Goal: Information Seeking & Learning: Learn about a topic

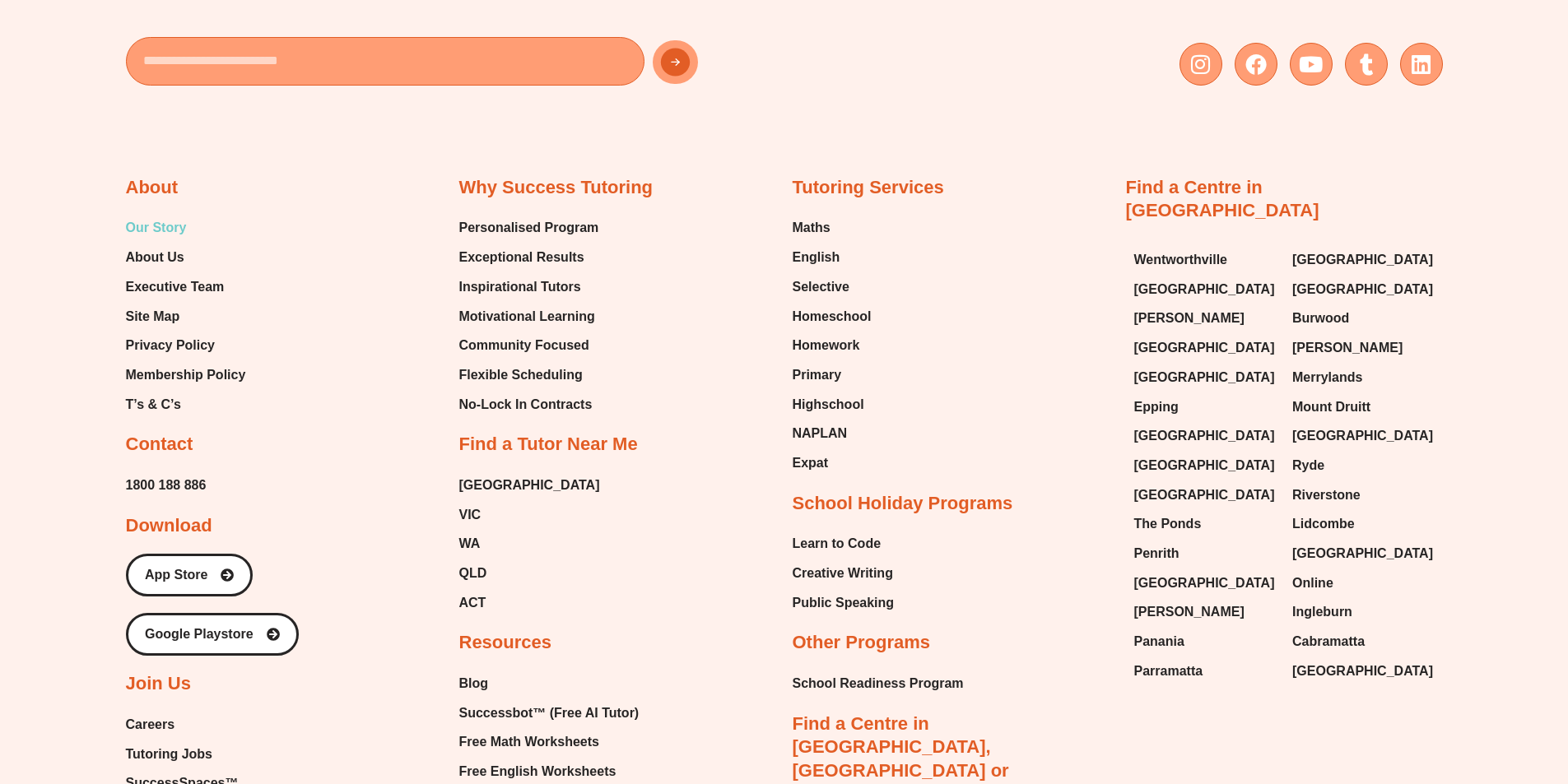
scroll to position [7244, 0]
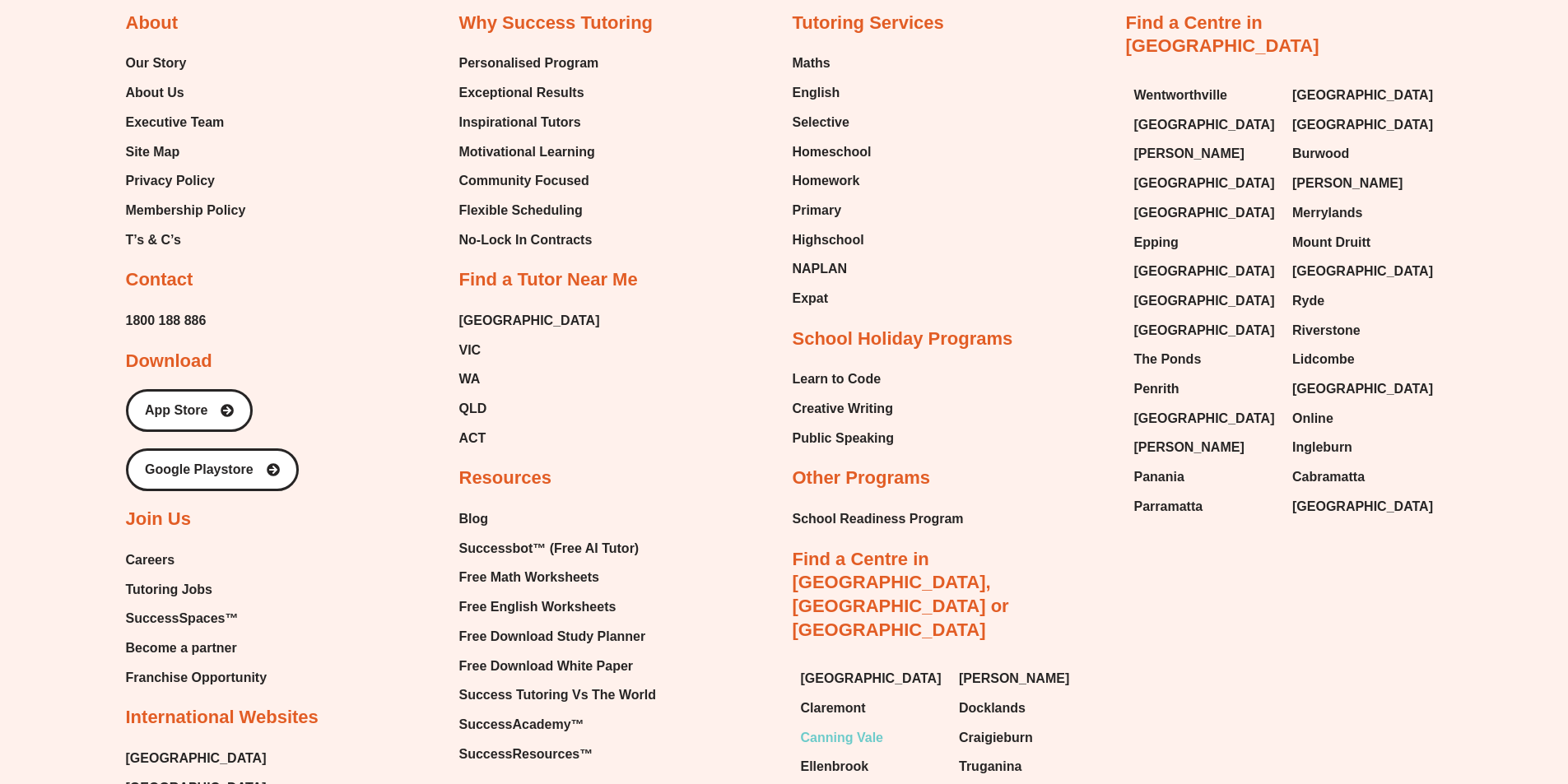
click at [834, 726] on span "Canning Vale" at bounding box center [842, 738] width 83 height 25
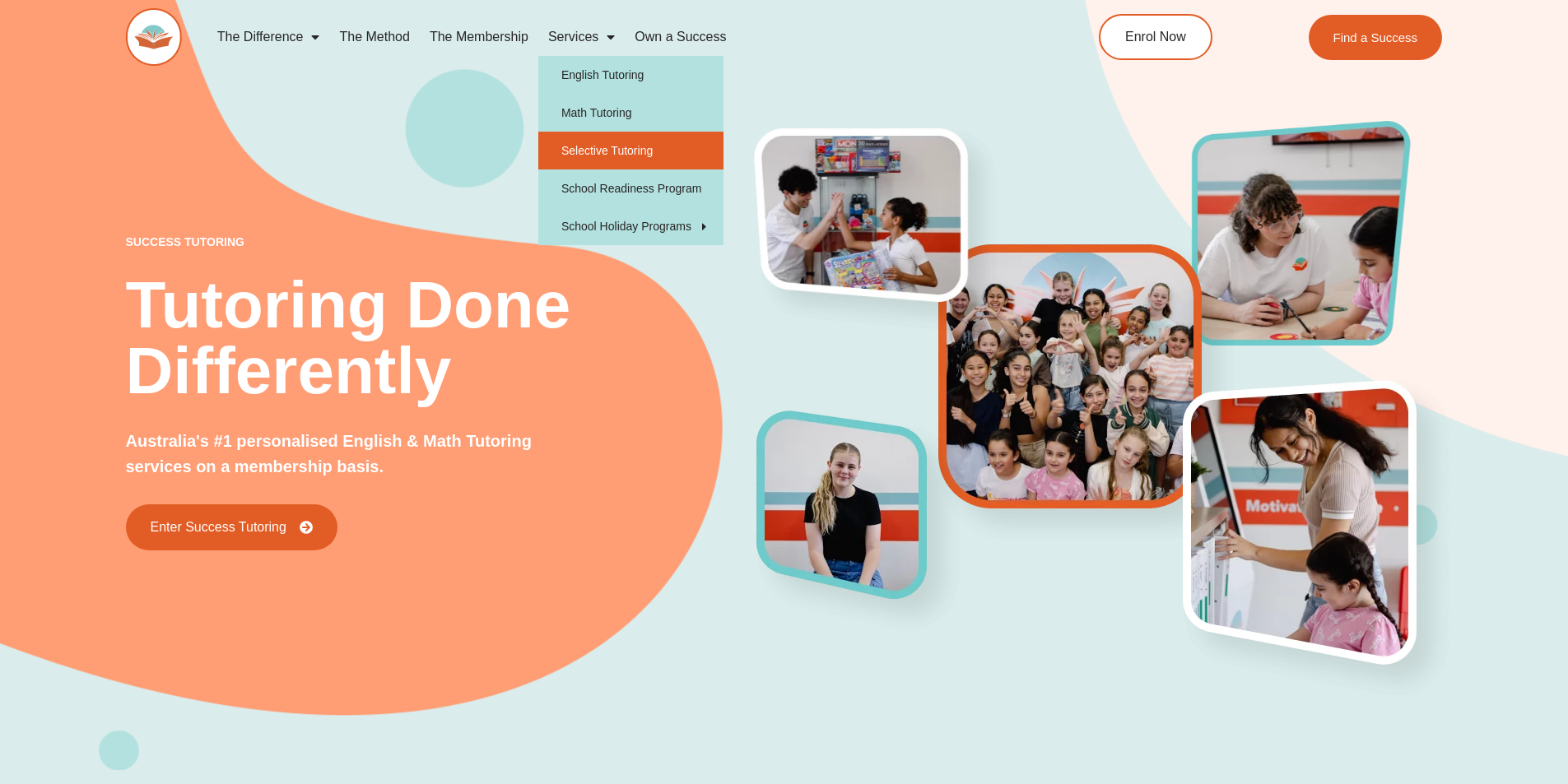
click at [638, 152] on link "Selective Tutoring" at bounding box center [631, 151] width 185 height 38
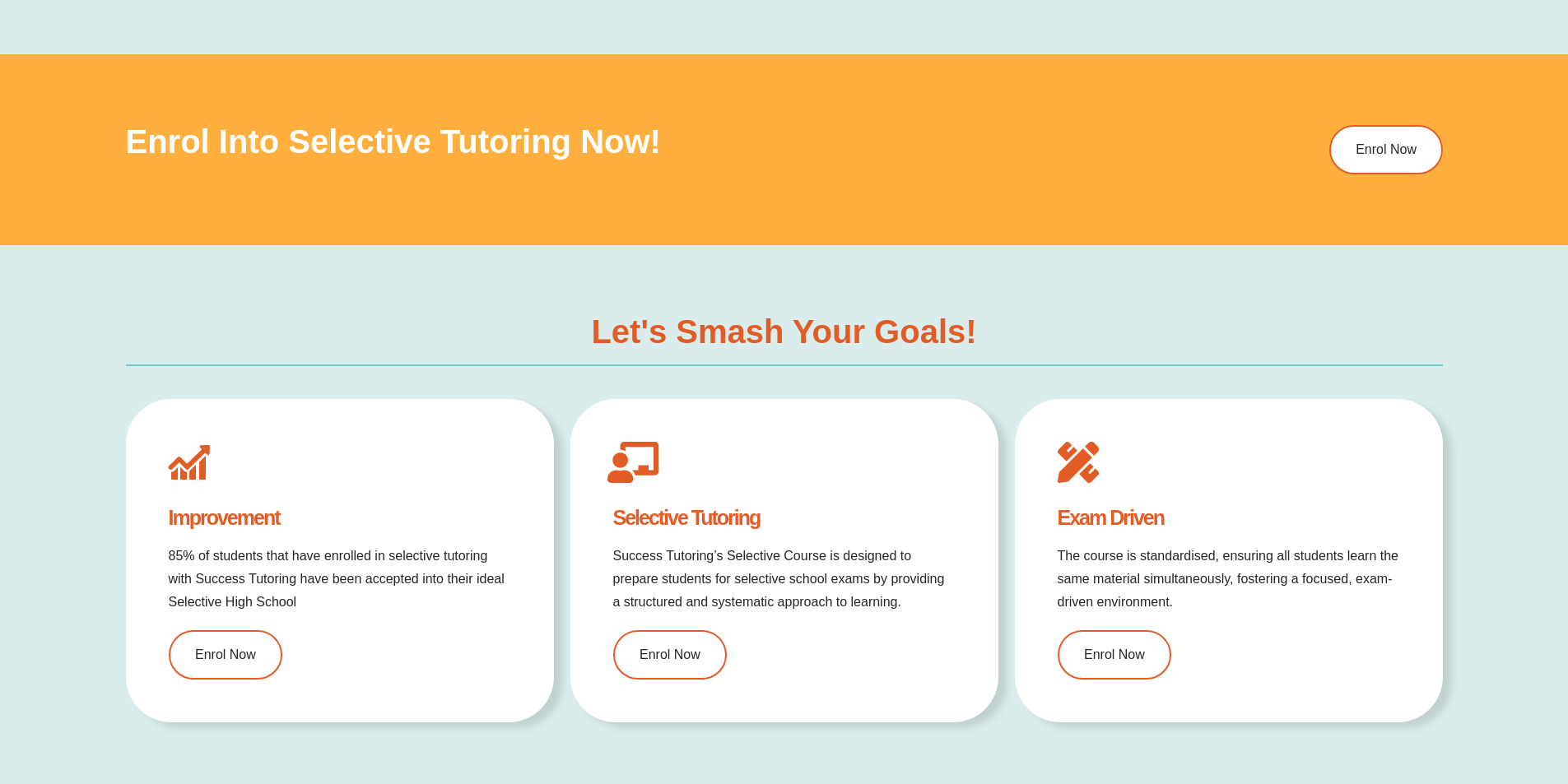
type input "*"
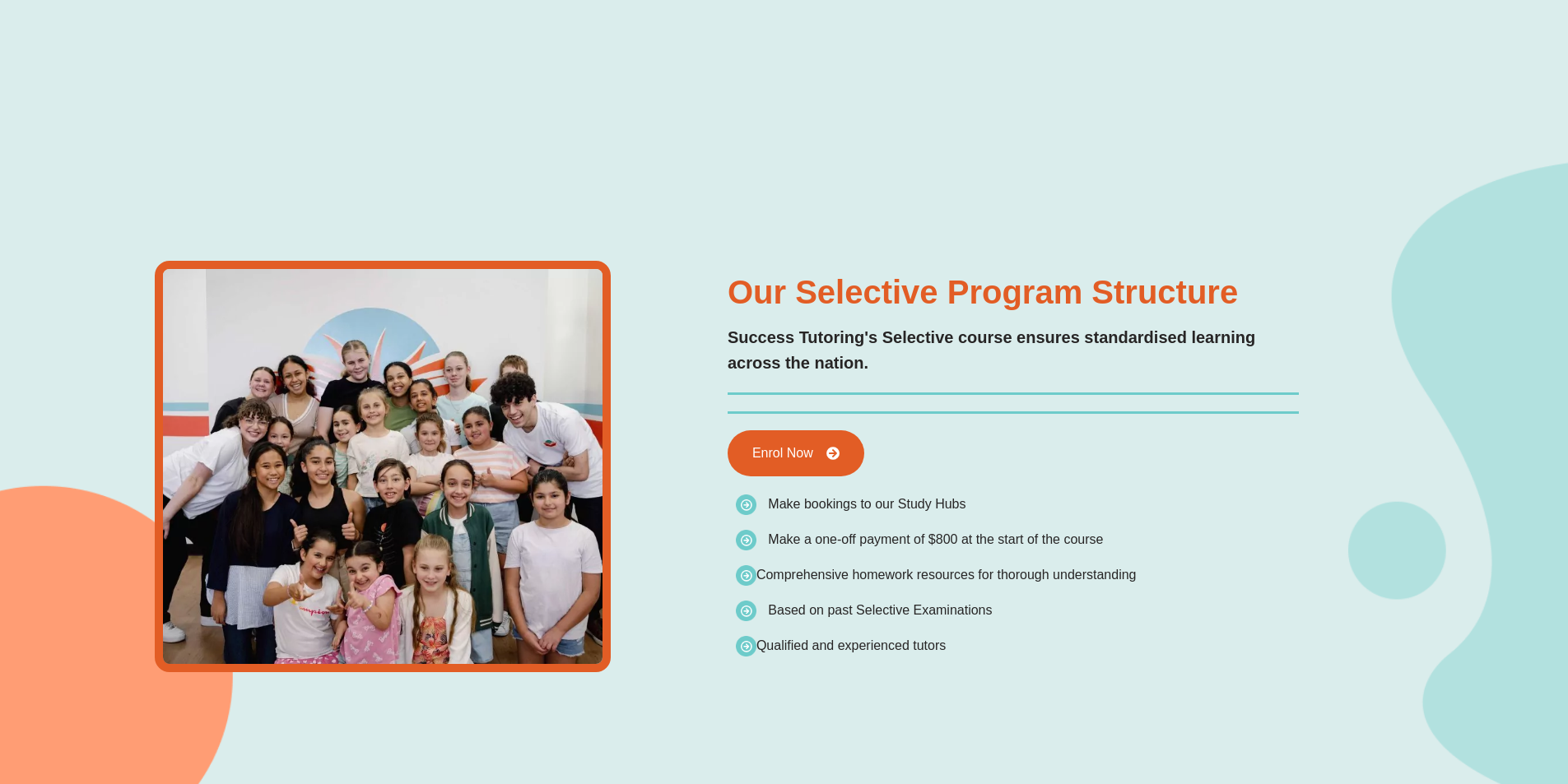
type input "*"
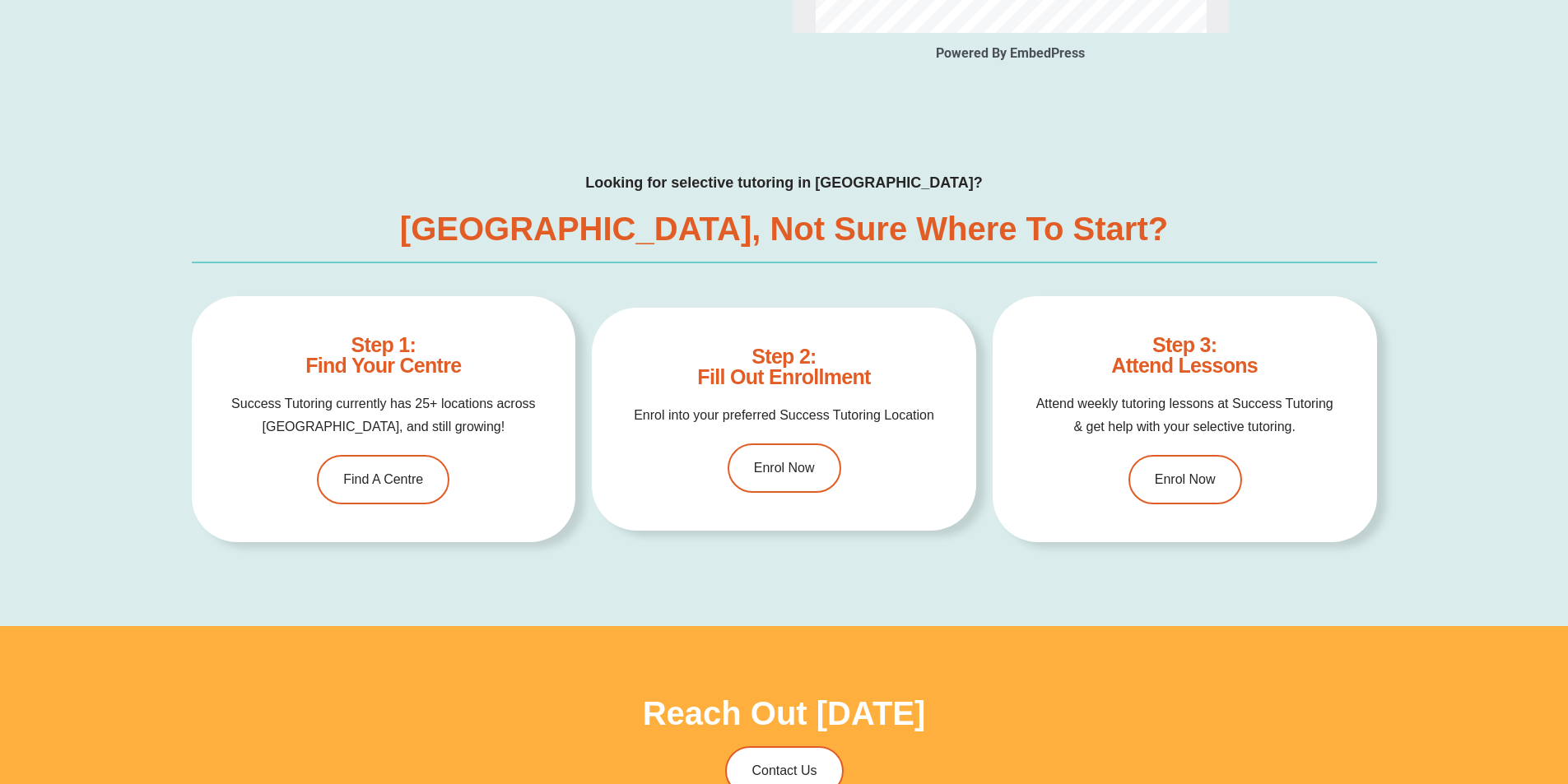
scroll to position [4198, 0]
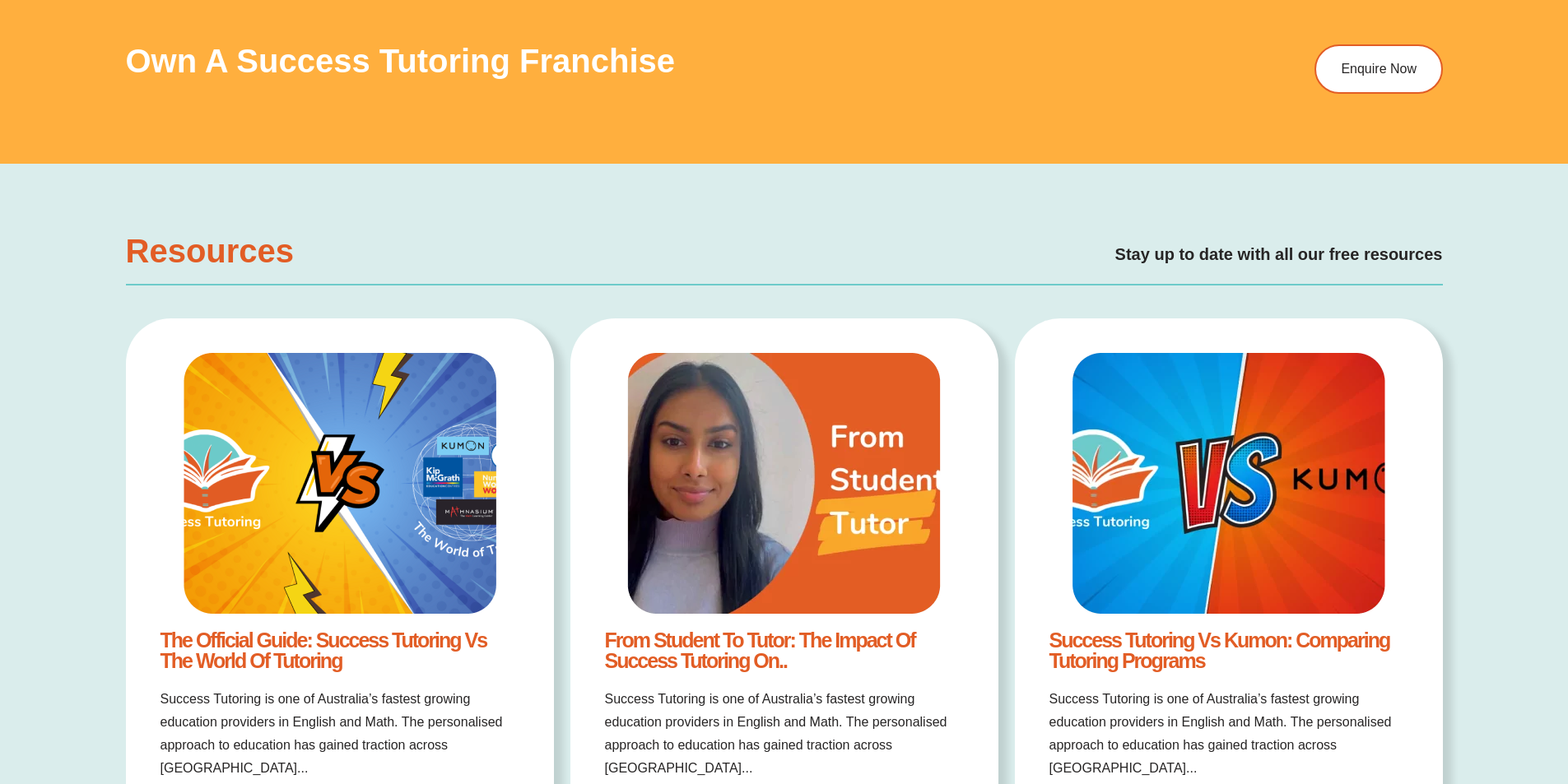
scroll to position [3210, 0]
